Goal: Transaction & Acquisition: Purchase product/service

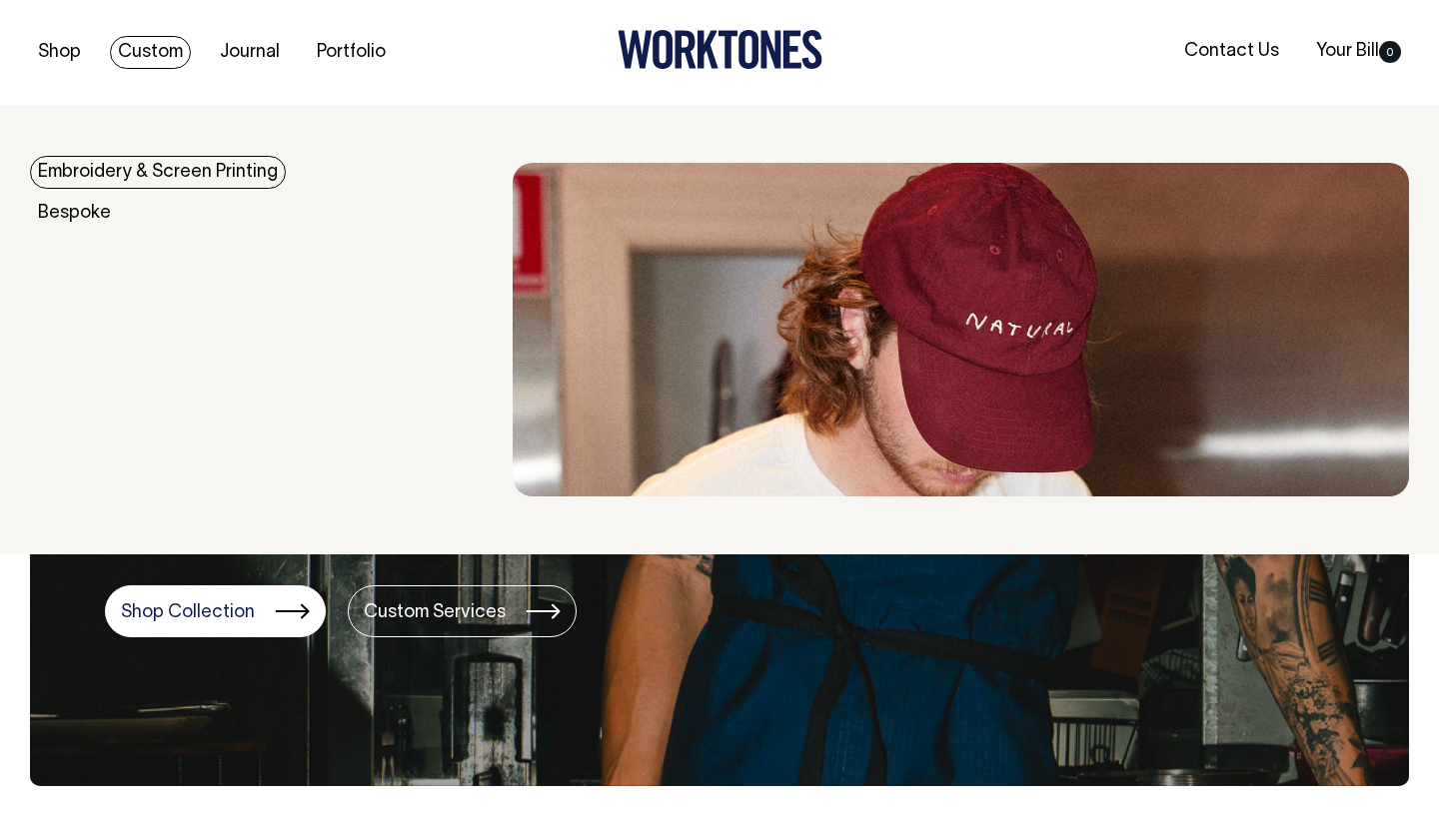
click at [201, 180] on link "Embroidery & Screen Printing" at bounding box center [158, 172] width 256 height 33
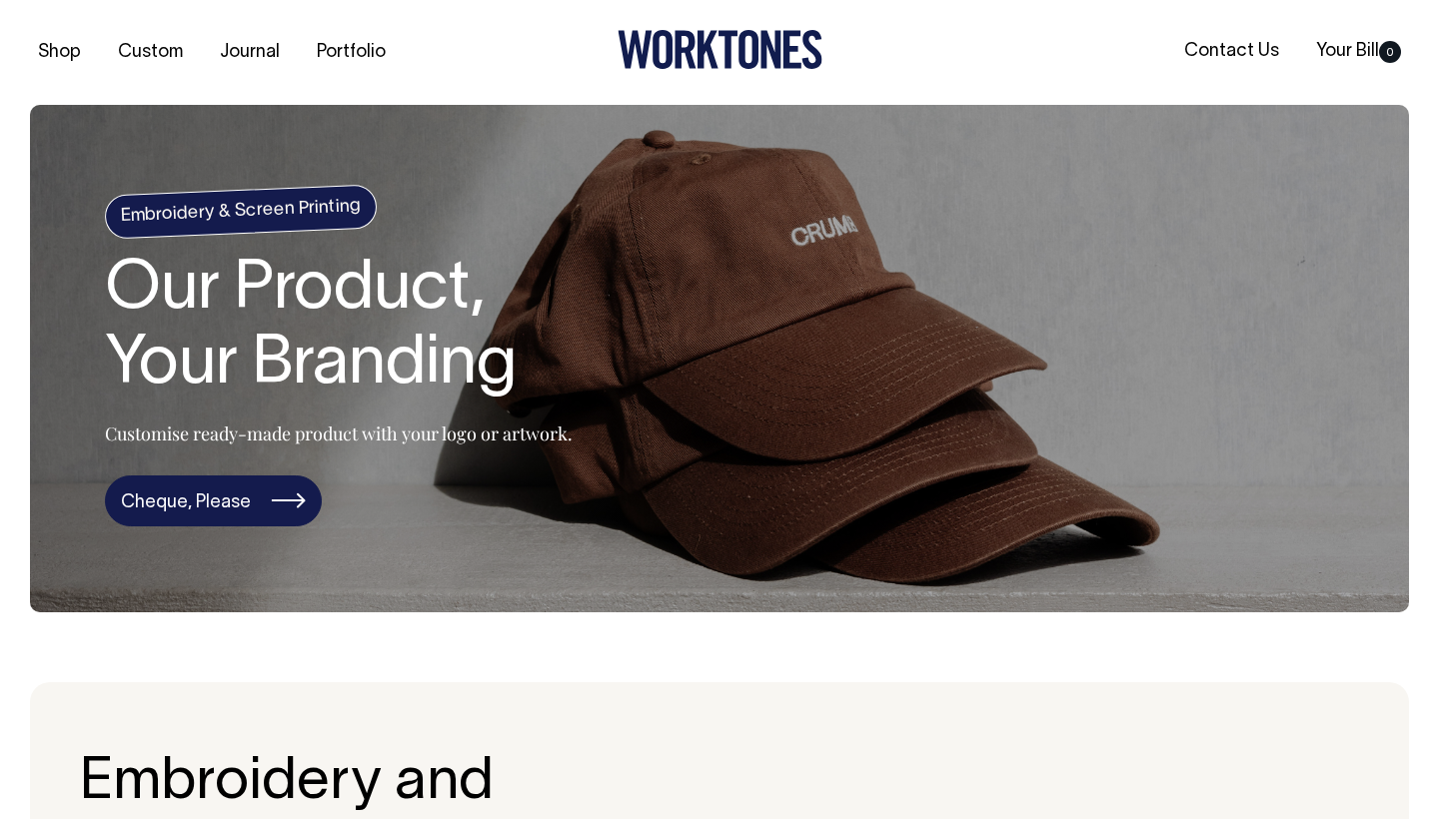
click at [237, 482] on link "Cheque, Please" at bounding box center [213, 502] width 217 height 52
click at [208, 497] on link "Cheque, Please" at bounding box center [213, 502] width 217 height 52
click at [193, 502] on link "Cheque, Please" at bounding box center [213, 502] width 217 height 52
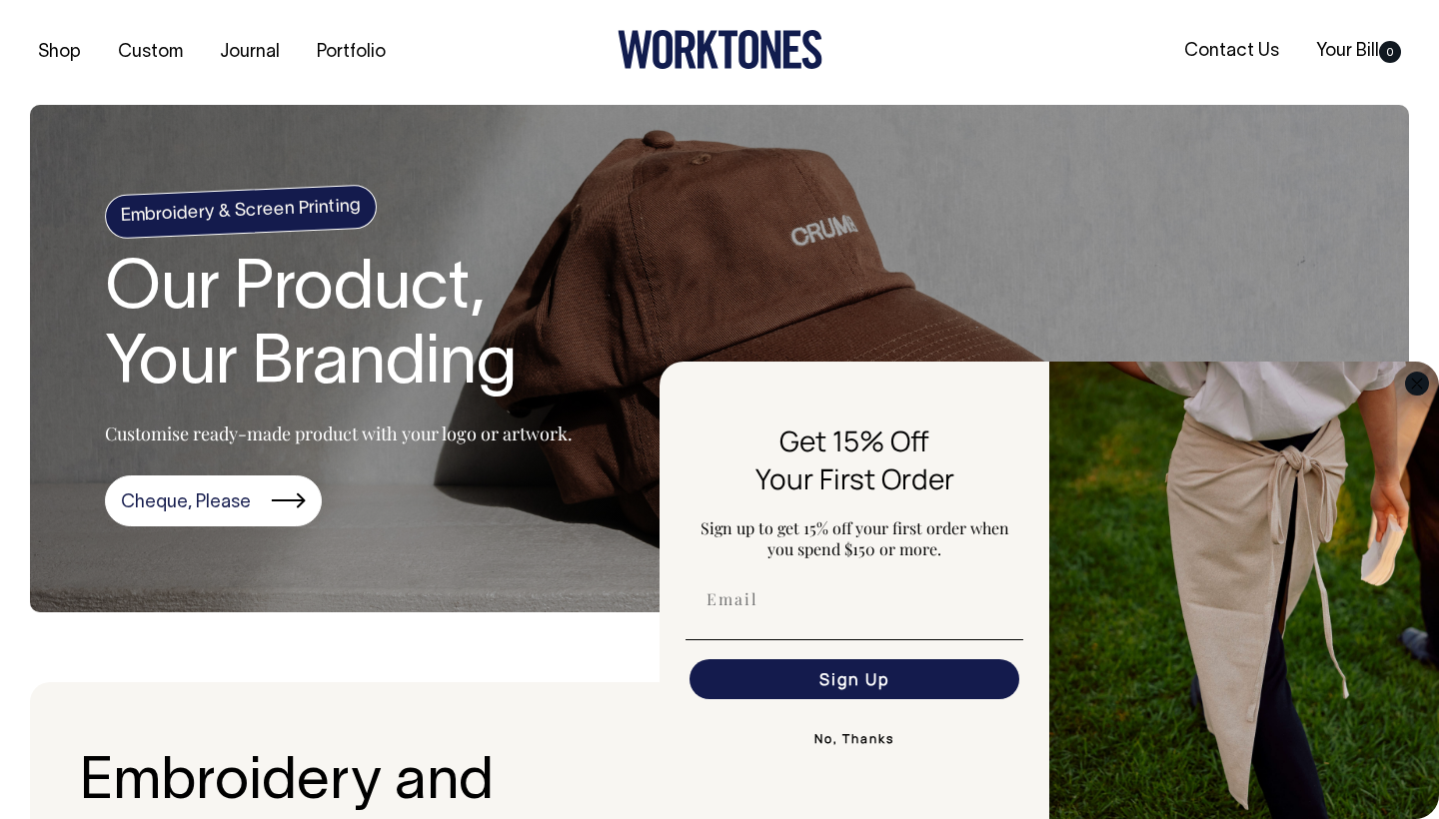
click at [1414, 385] on circle "Close dialog" at bounding box center [1417, 383] width 23 height 23
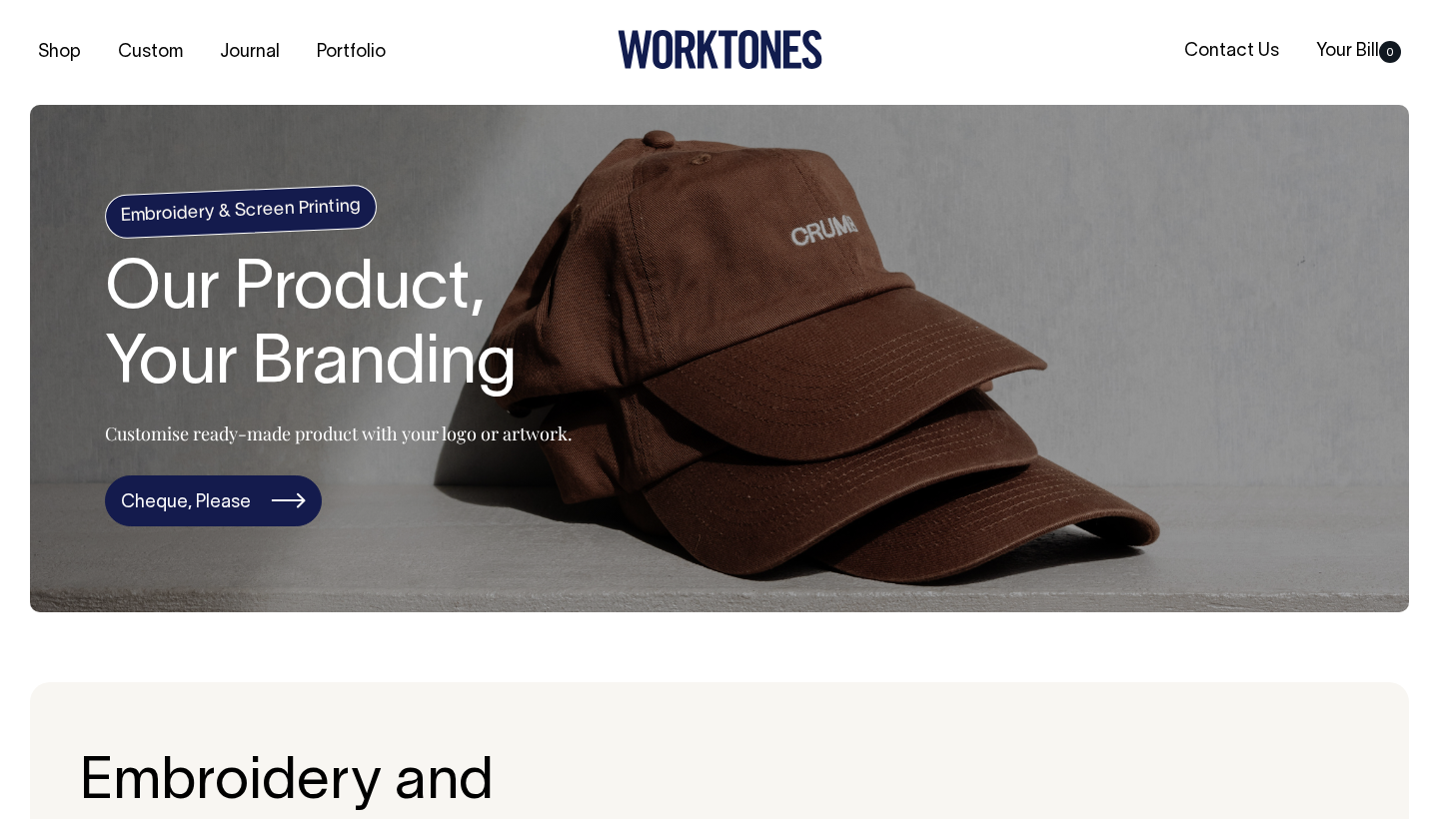
click at [270, 507] on link "Cheque, Please" at bounding box center [213, 502] width 217 height 52
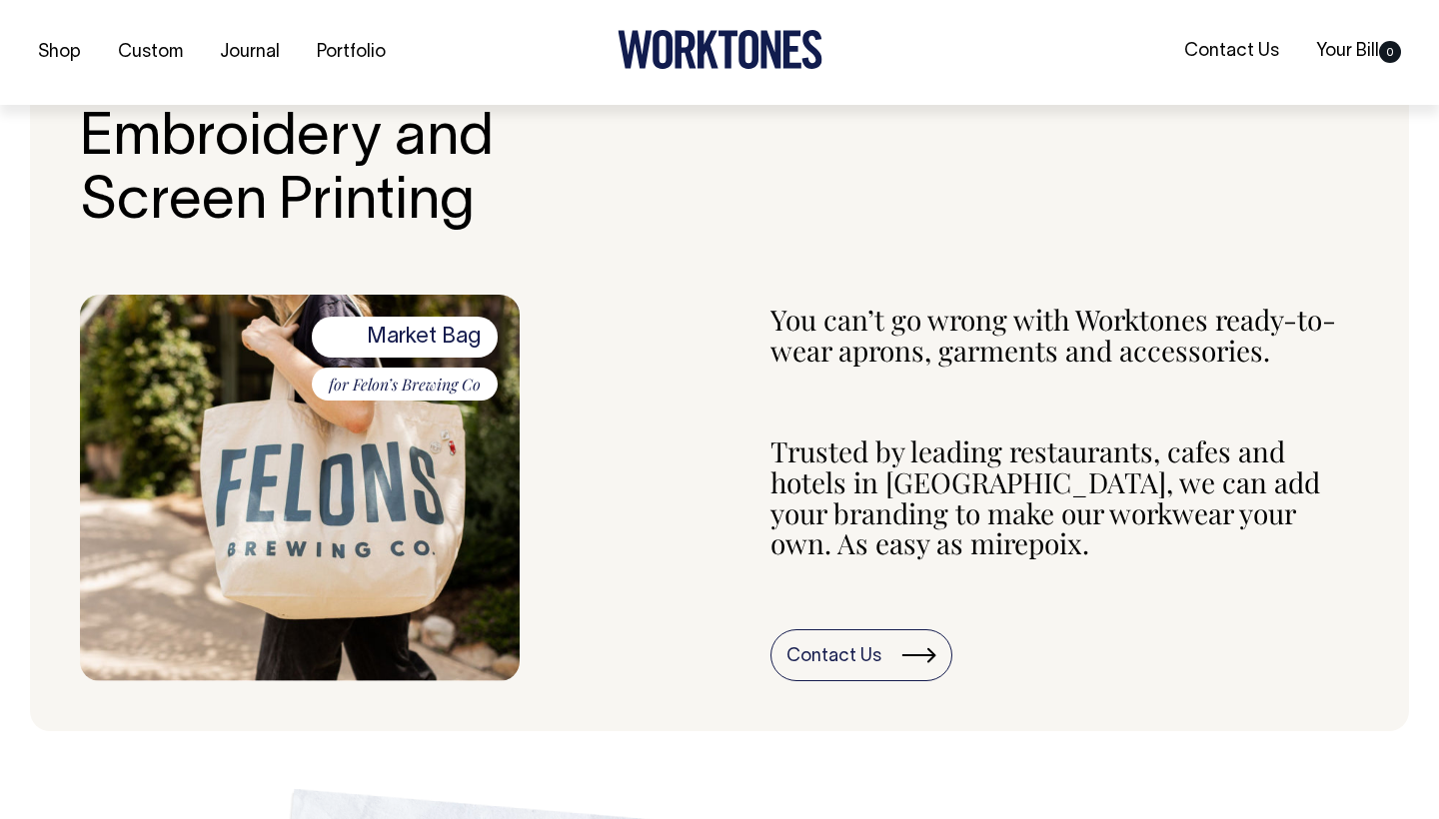
scroll to position [654, 0]
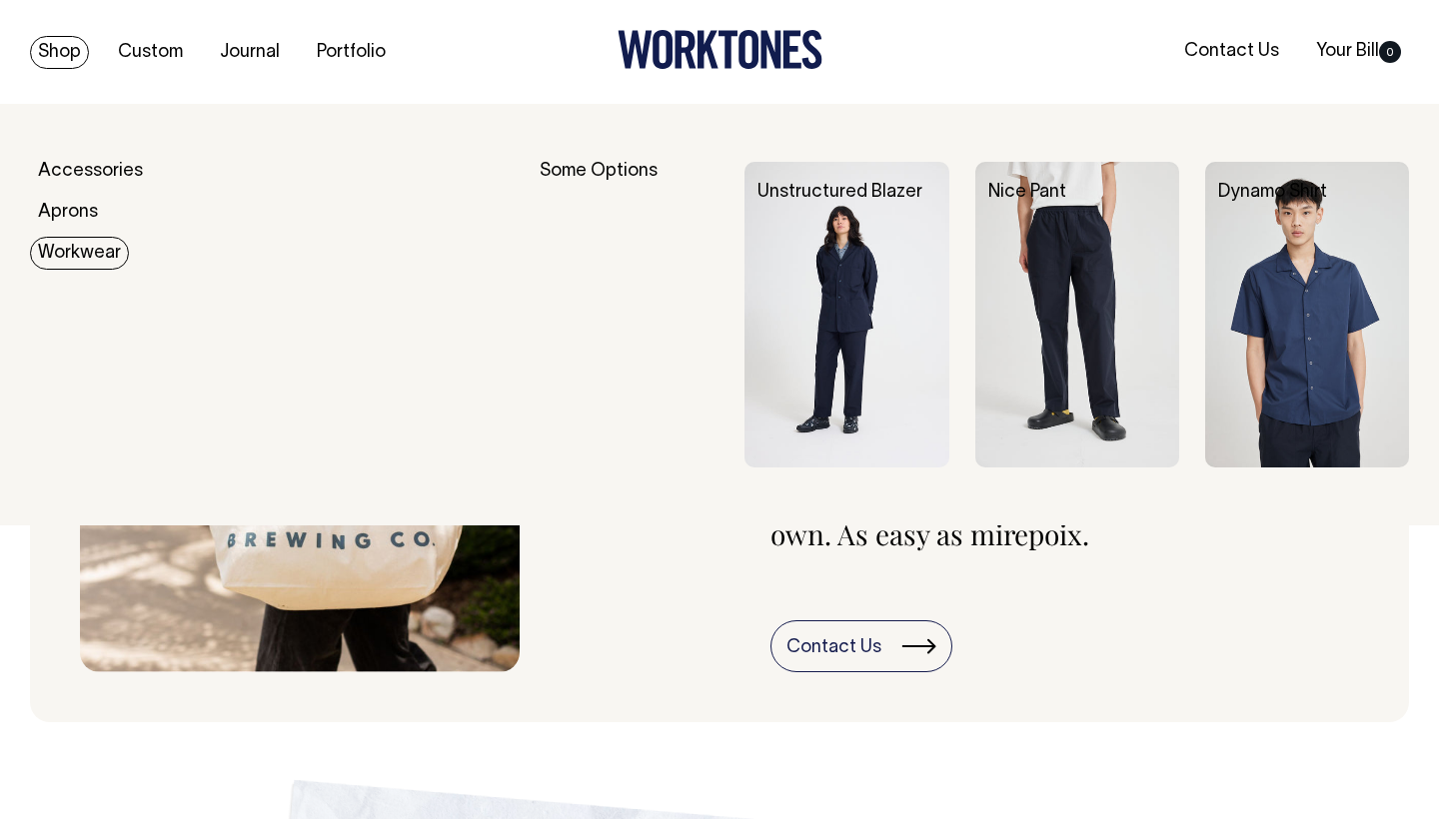
click at [101, 245] on link "Workwear" at bounding box center [79, 253] width 99 height 33
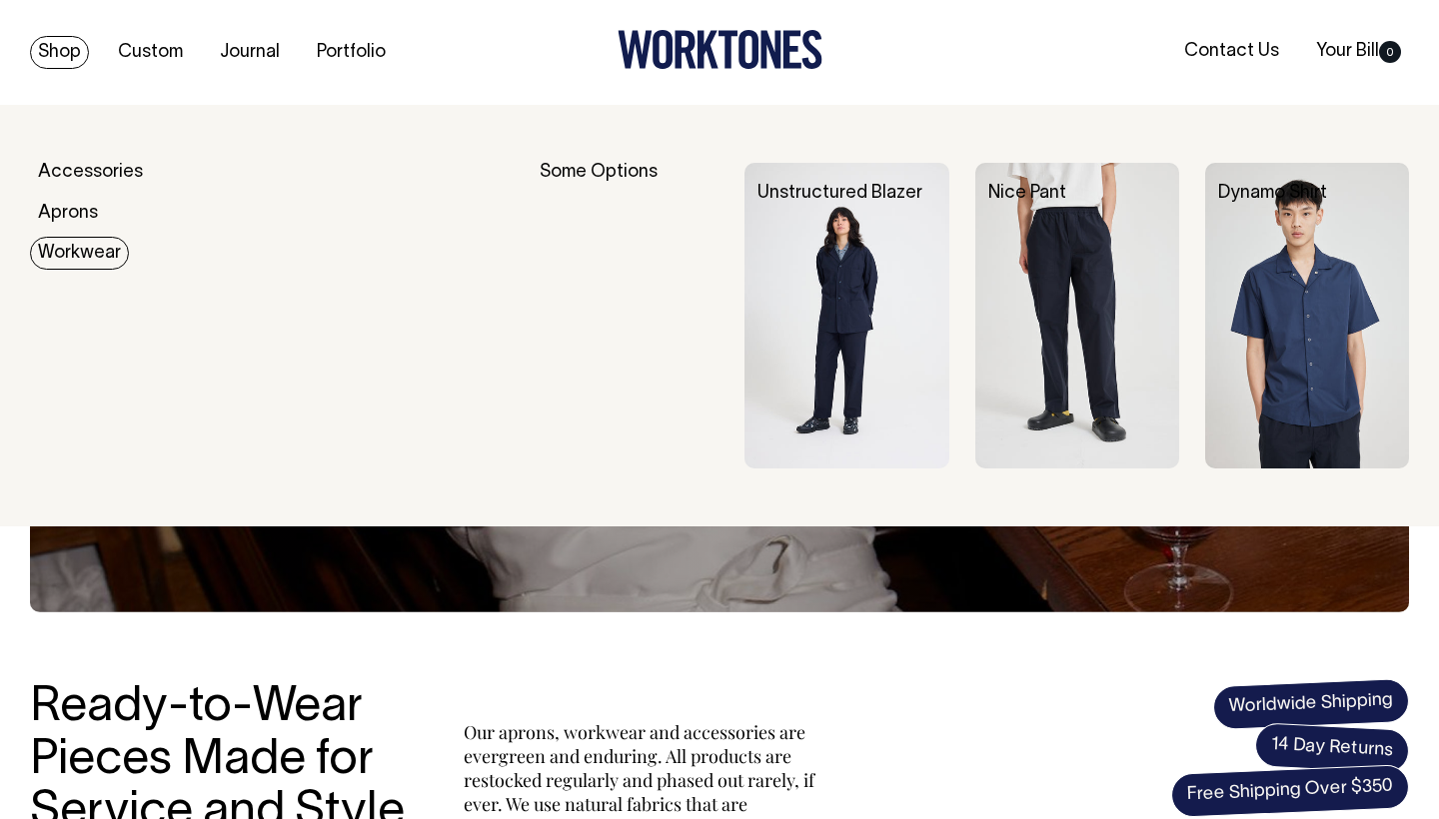
click at [104, 249] on link "Workwear" at bounding box center [79, 253] width 99 height 33
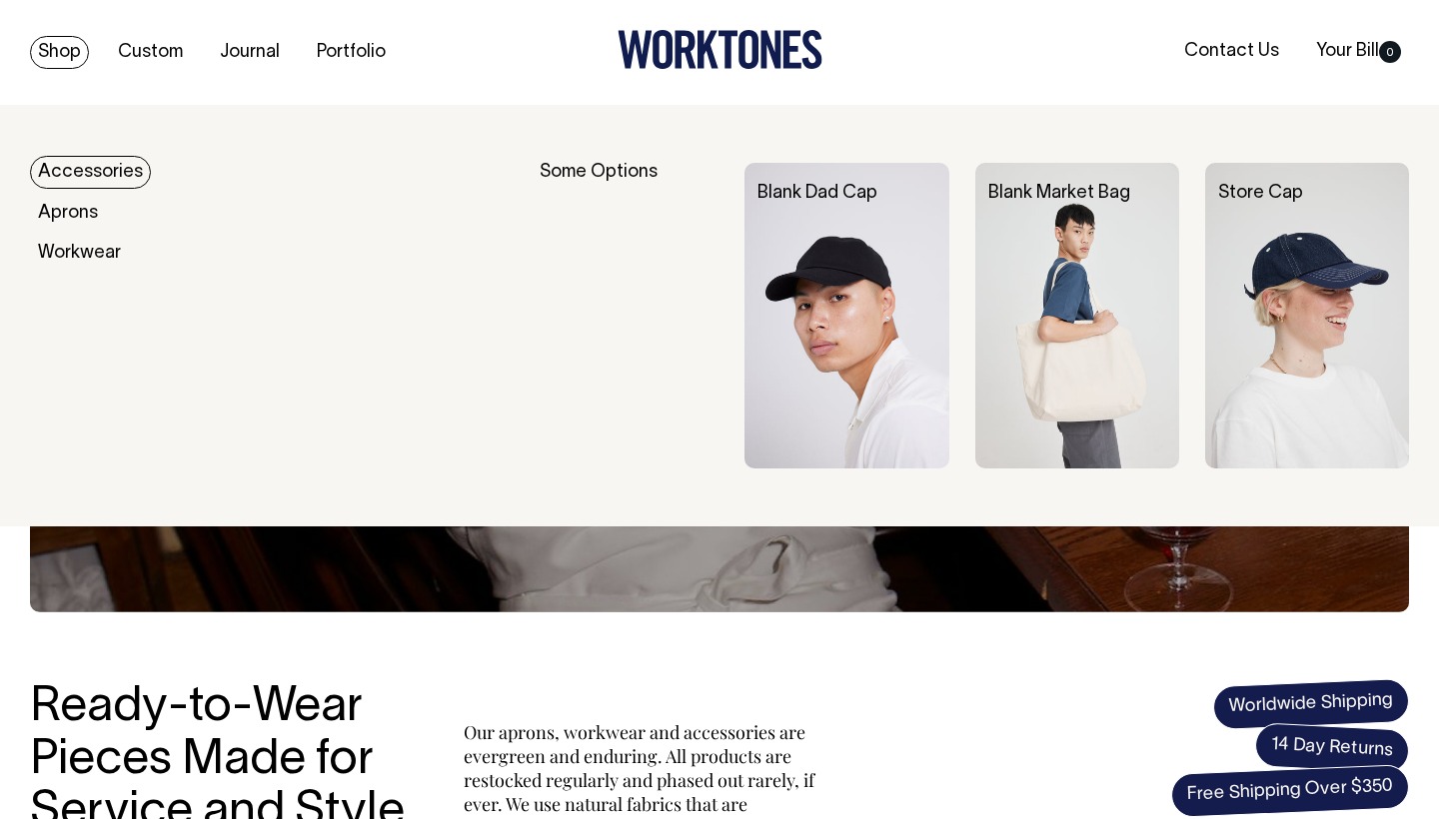
click at [94, 172] on link "Accessories" at bounding box center [90, 172] width 121 height 33
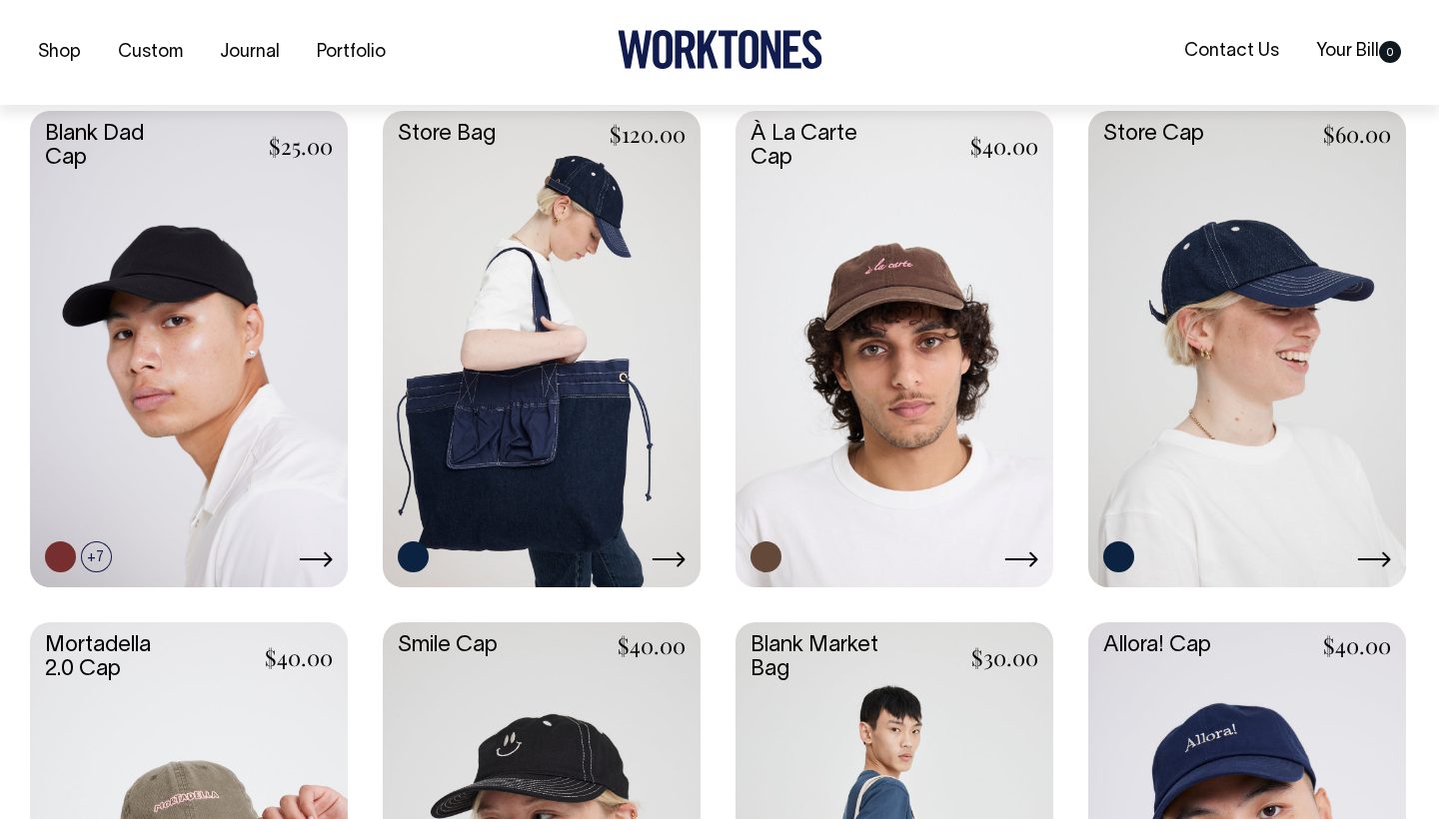
scroll to position [856, 0]
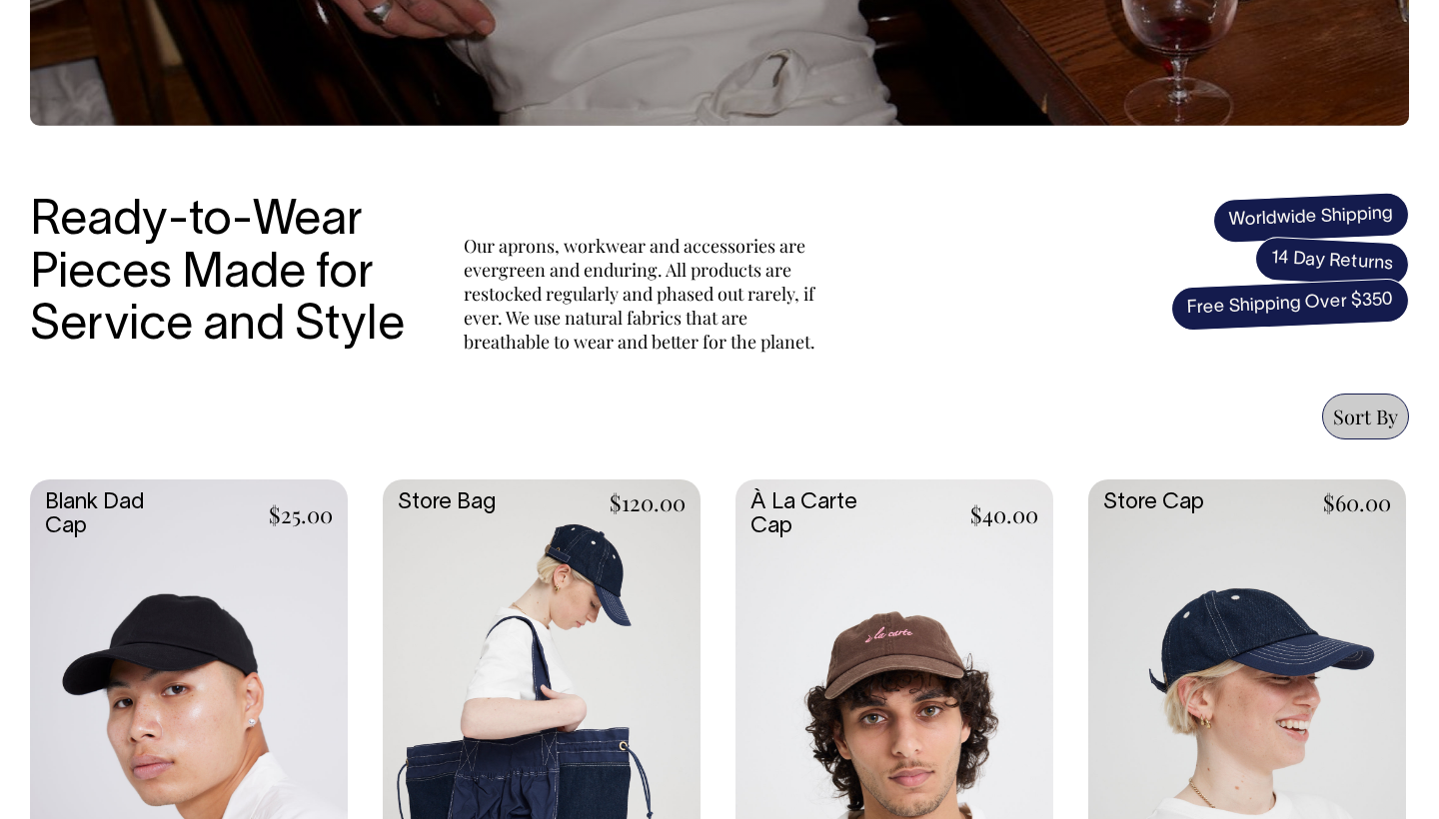
click at [159, 638] on link at bounding box center [189, 716] width 318 height 473
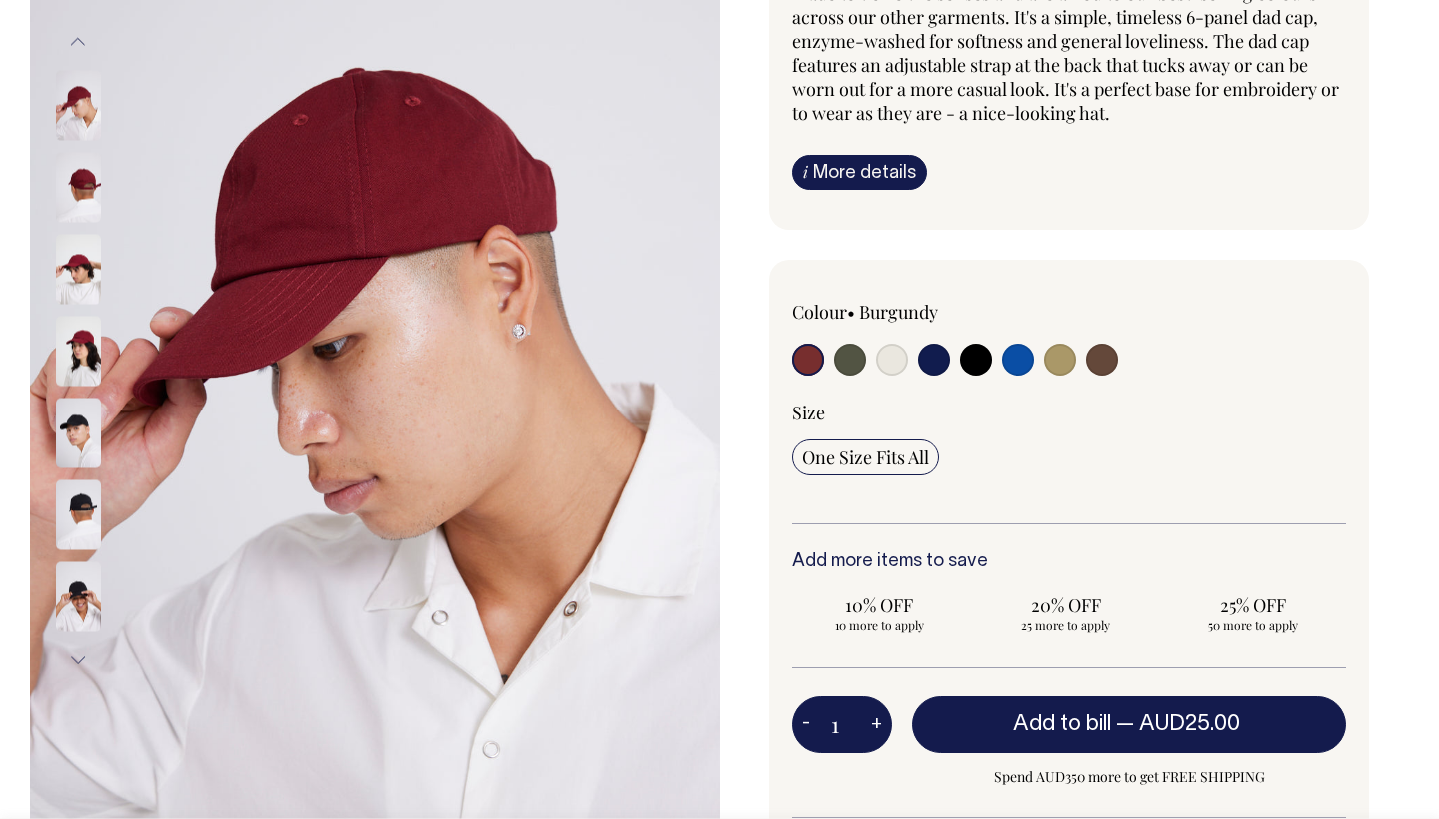
scroll to position [269, 0]
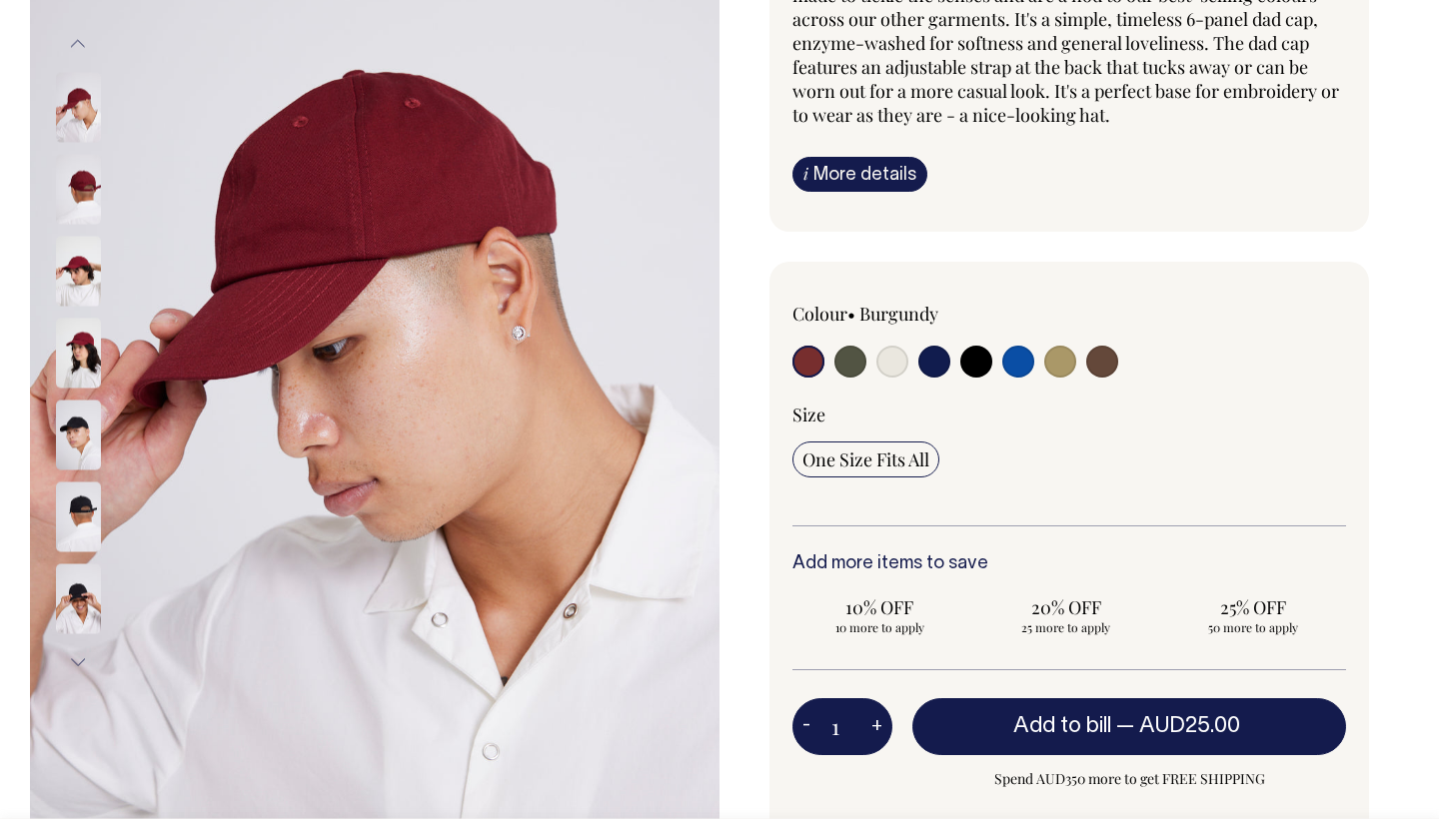
click at [88, 278] on img at bounding box center [78, 271] width 45 height 70
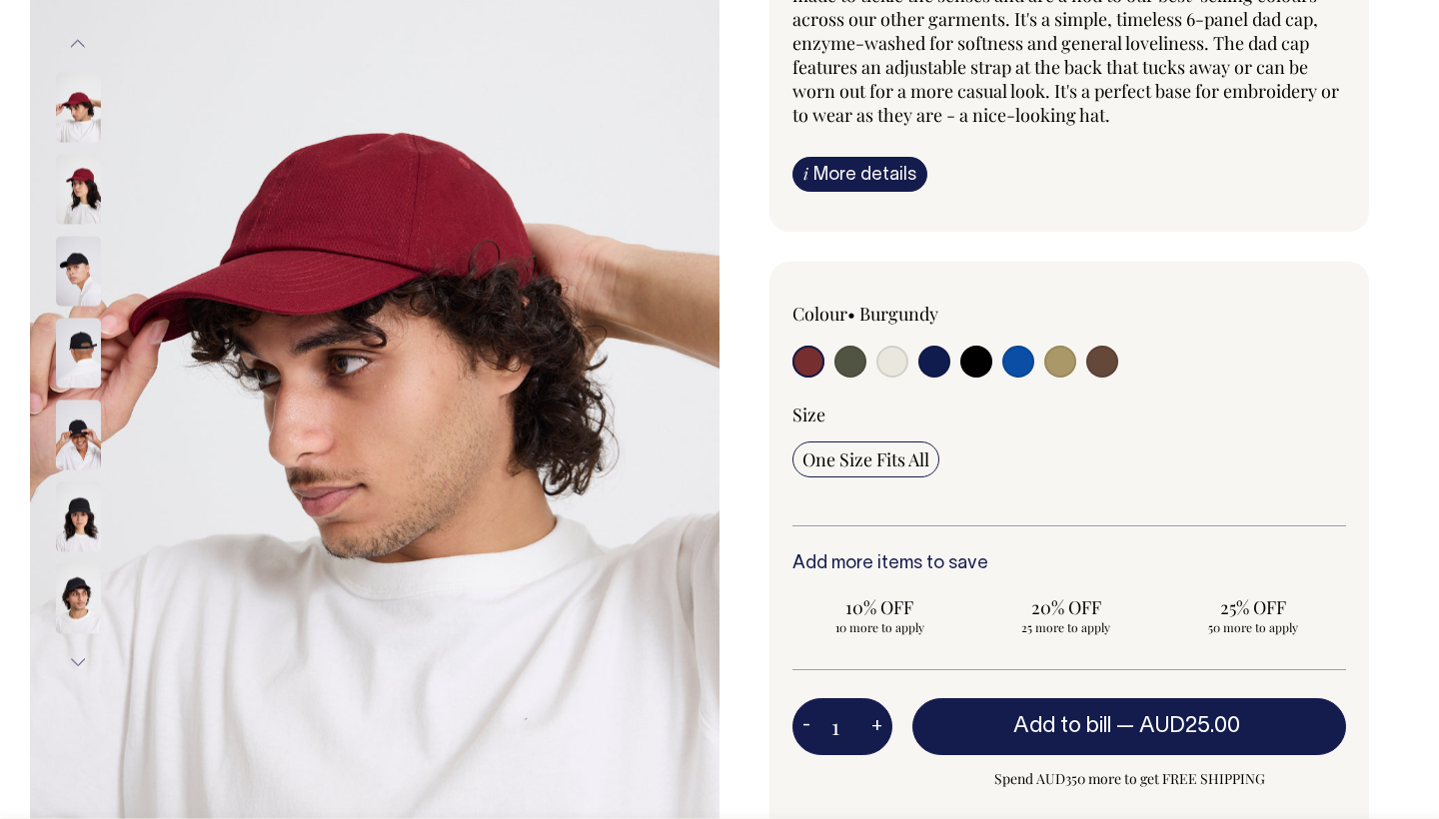
click at [98, 337] on img at bounding box center [78, 353] width 45 height 70
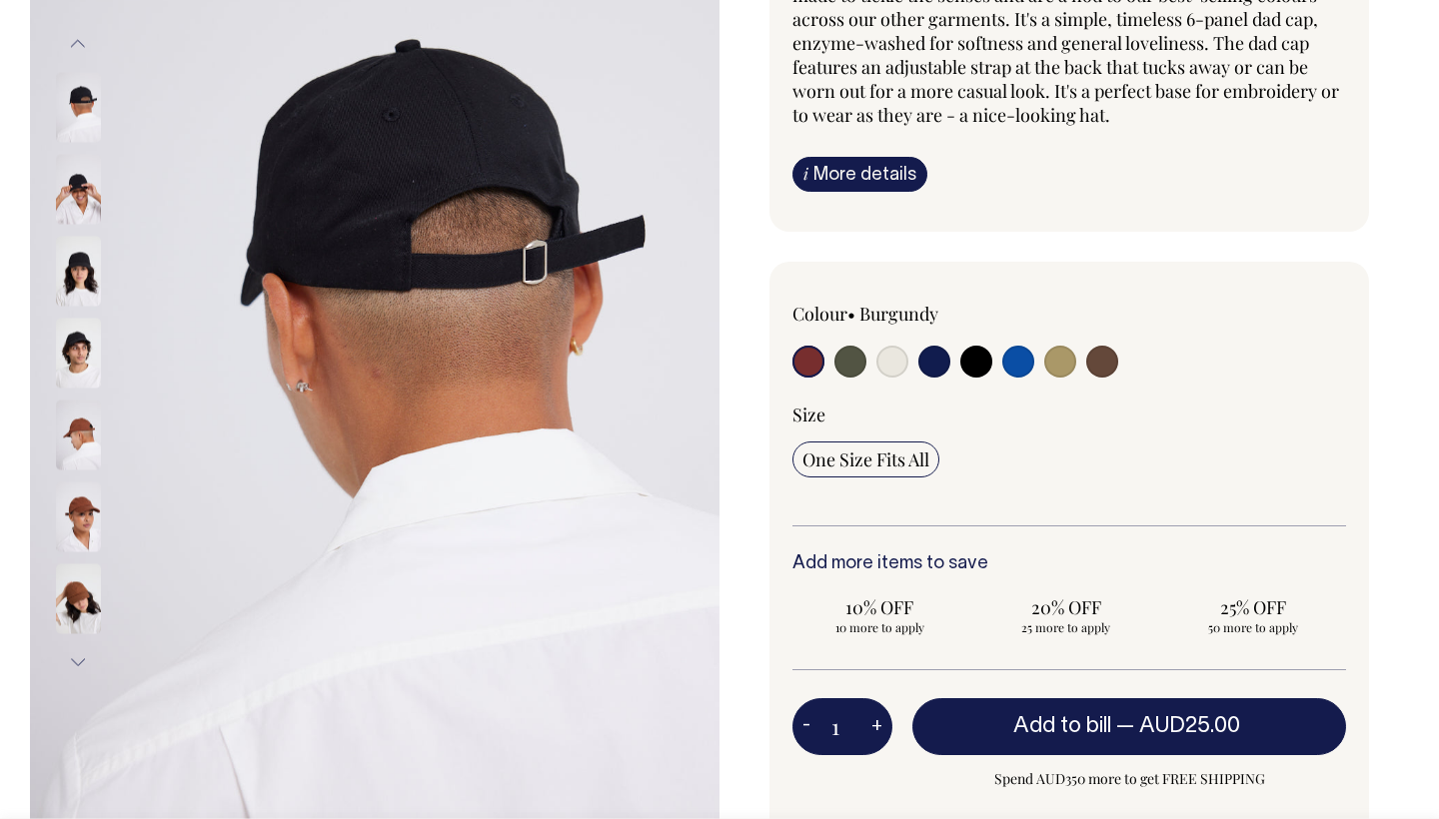
click at [857, 364] on input "radio" at bounding box center [850, 362] width 32 height 32
radio input "true"
select select "Olive"
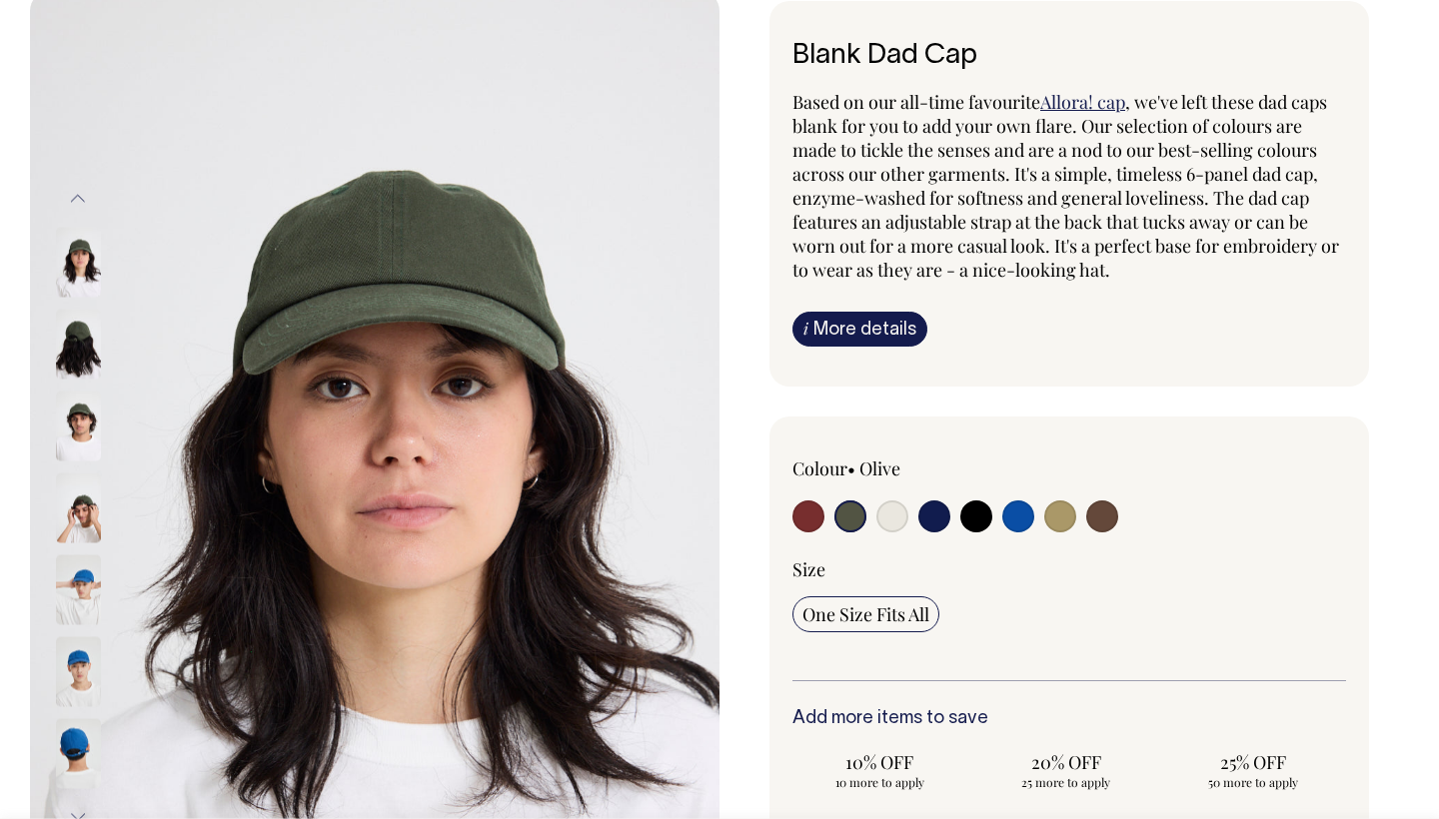
scroll to position [115, 0]
click at [76, 514] on img at bounding box center [78, 507] width 45 height 70
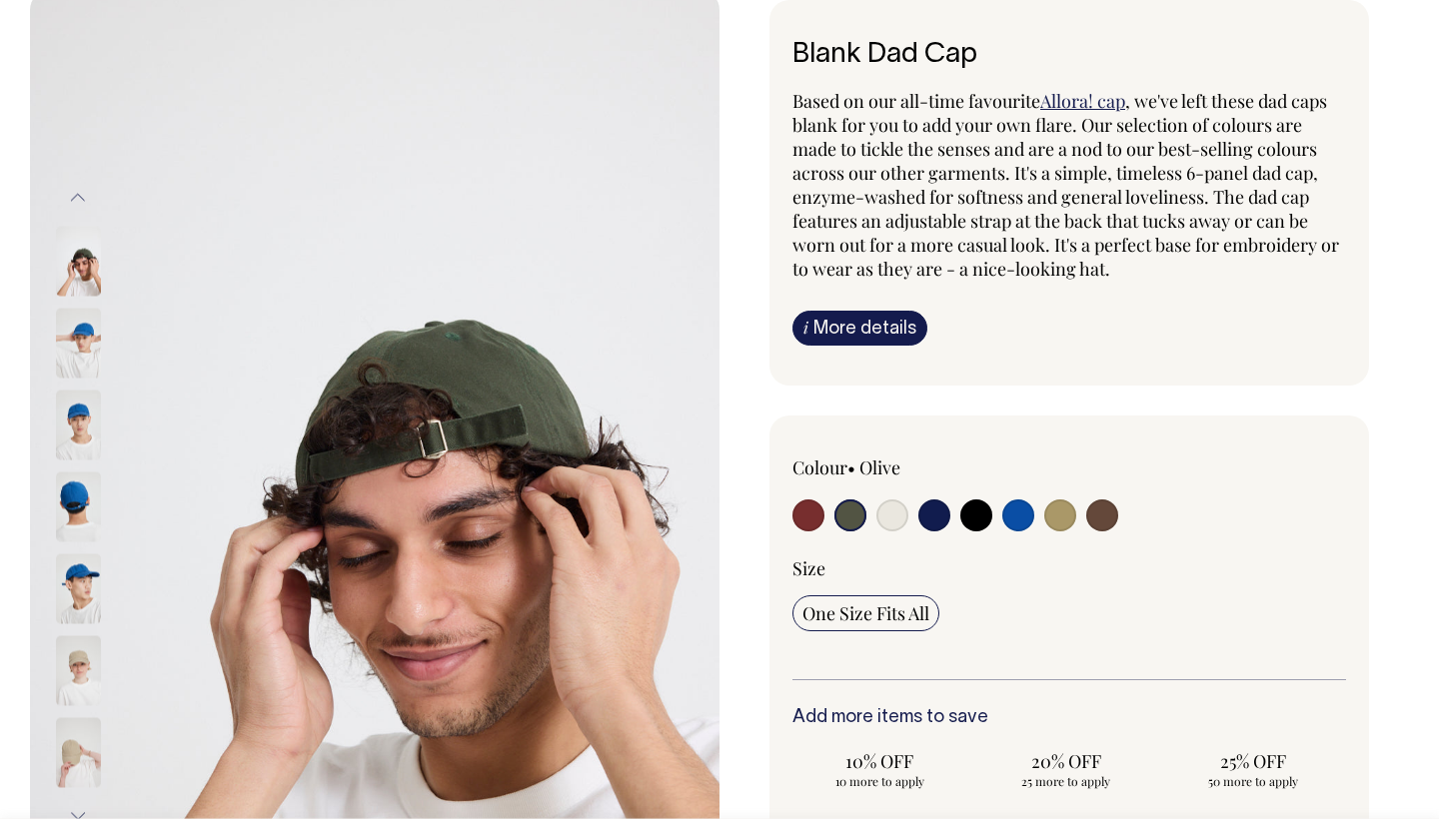
click at [76, 507] on img at bounding box center [78, 507] width 45 height 70
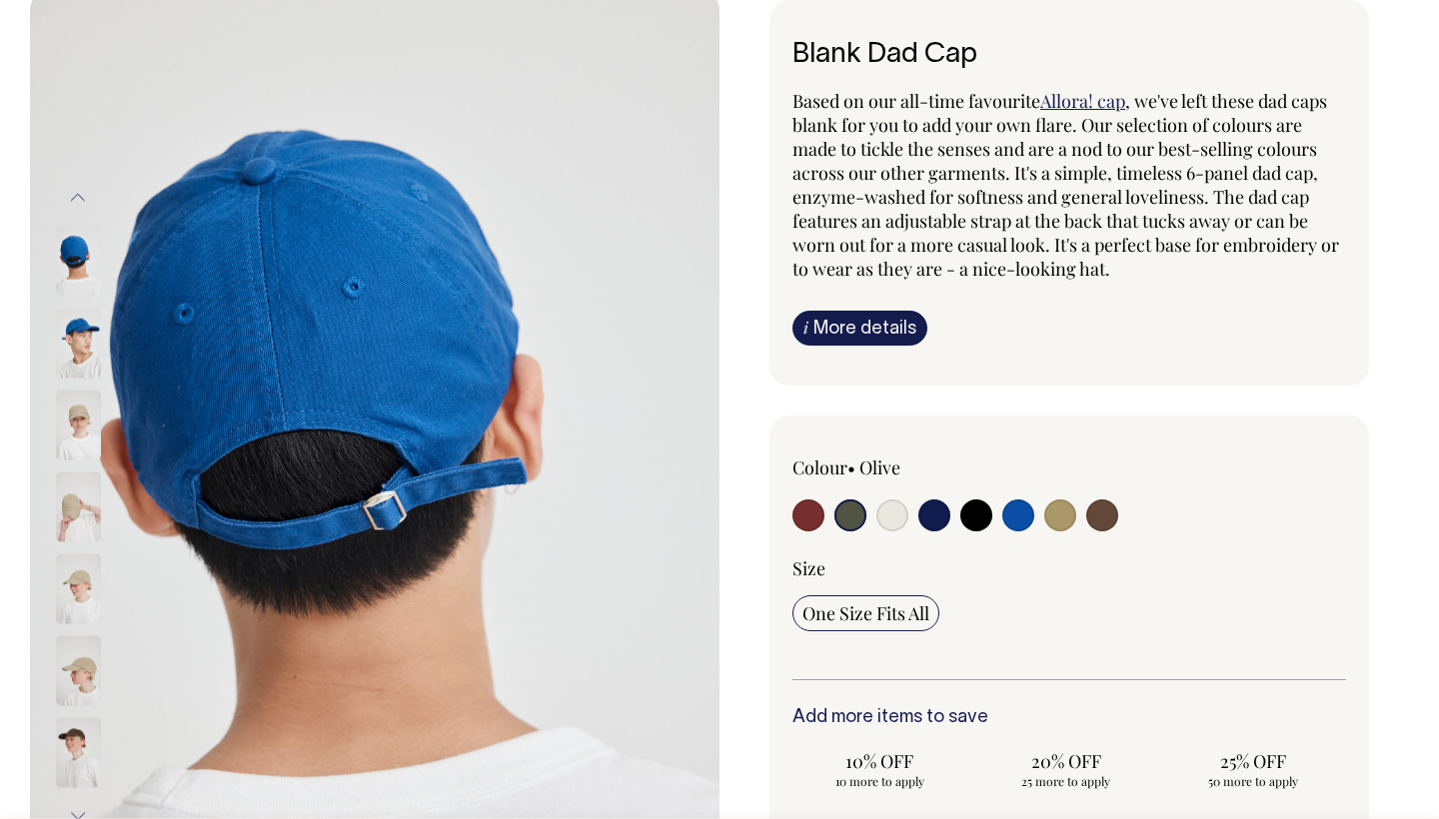
click at [81, 421] on img at bounding box center [78, 425] width 45 height 70
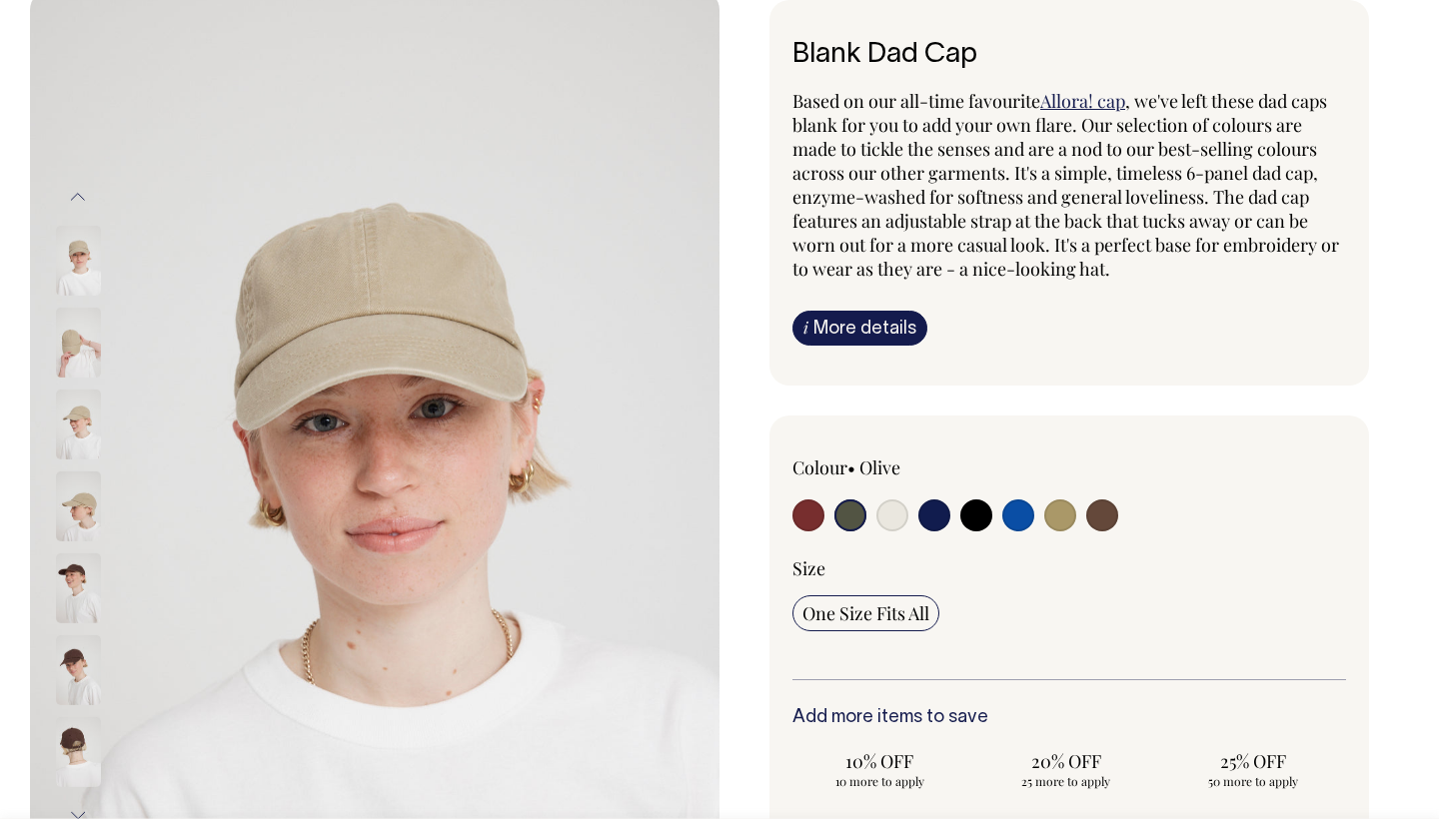
click at [83, 459] on img at bounding box center [78, 425] width 45 height 70
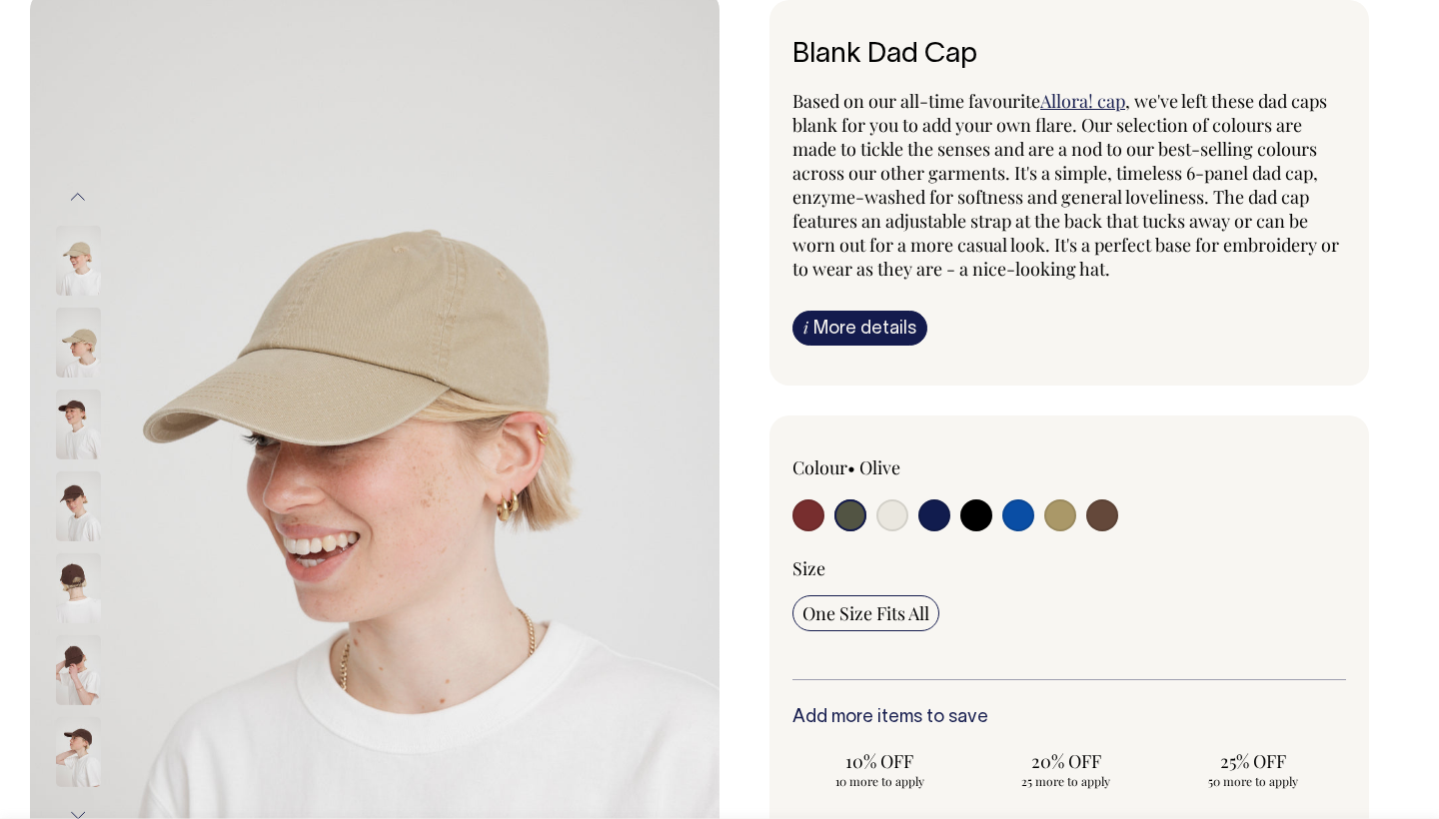
click at [71, 522] on img at bounding box center [78, 507] width 45 height 70
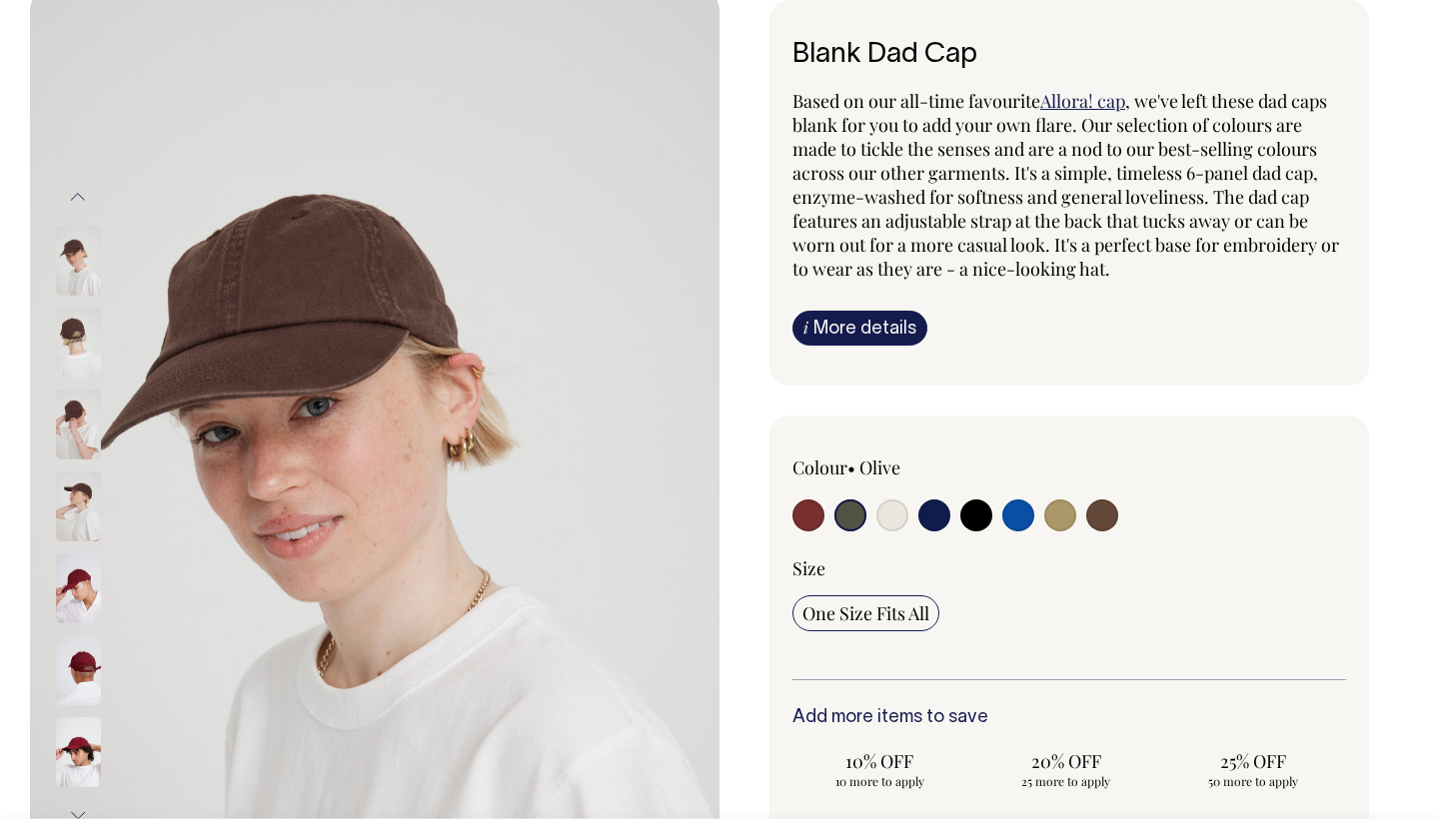
click at [80, 589] on img at bounding box center [78, 589] width 45 height 70
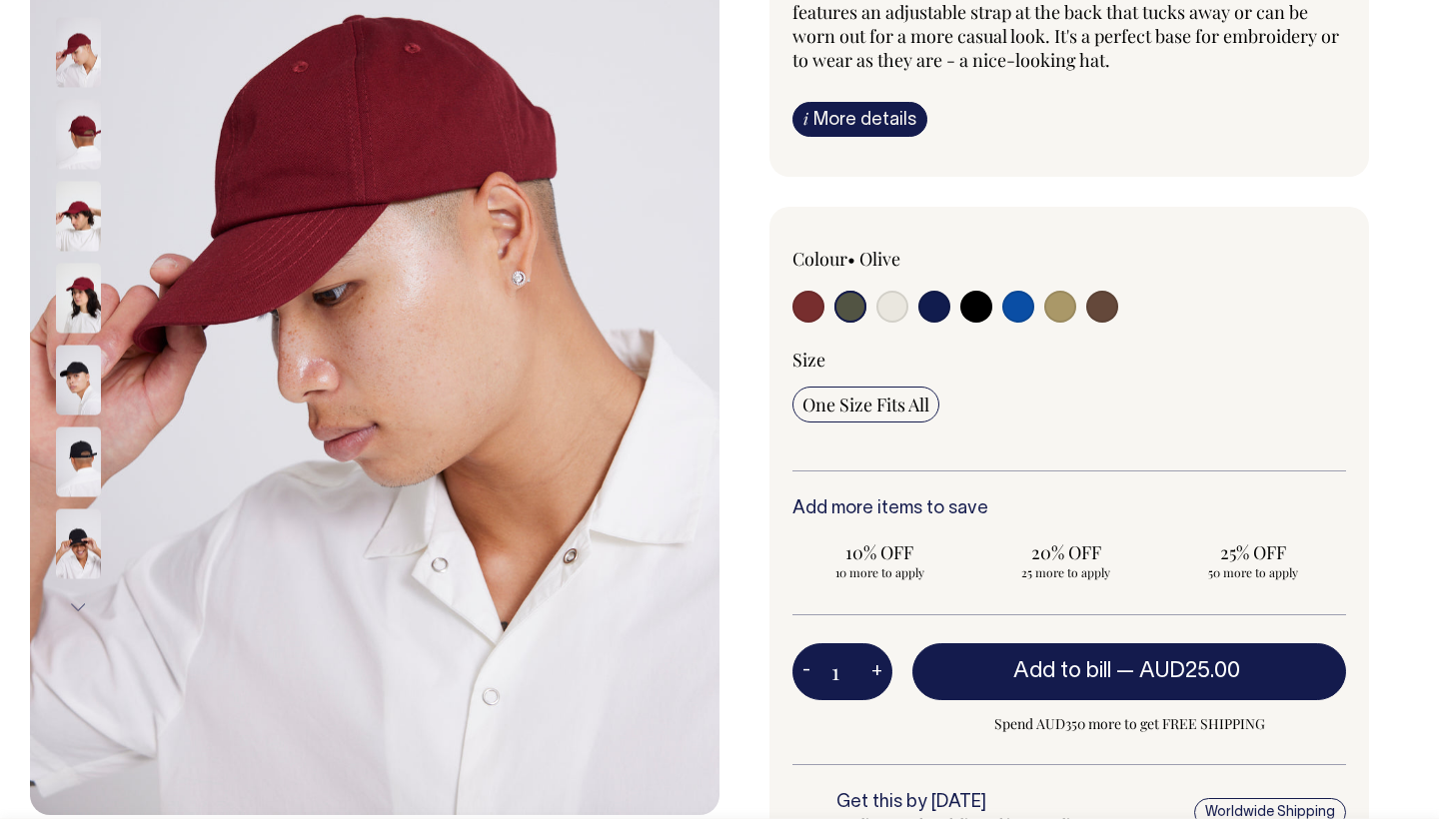
scroll to position [323, 0]
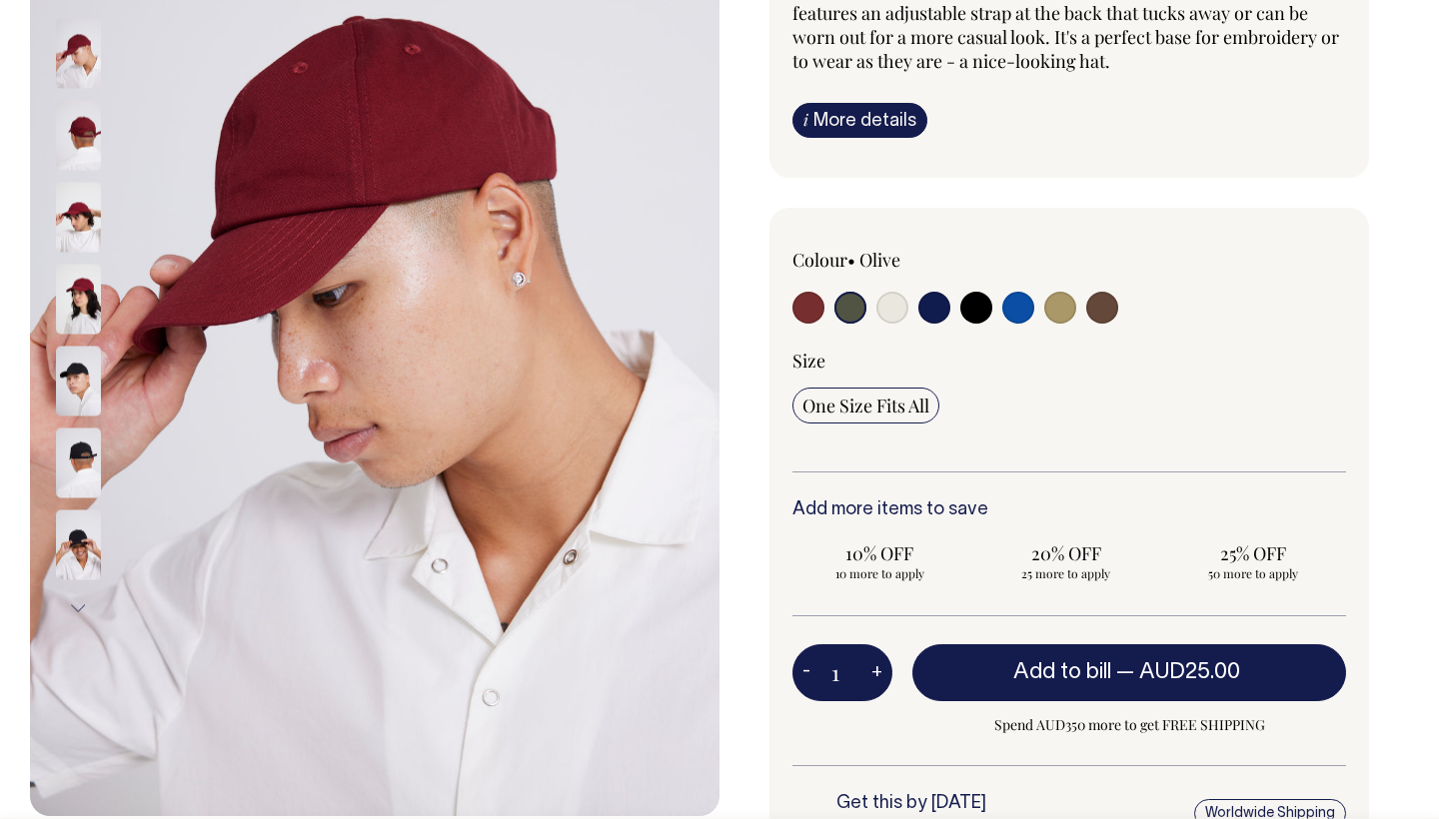
click at [79, 384] on img at bounding box center [78, 381] width 45 height 70
